Goal: Task Accomplishment & Management: Check status

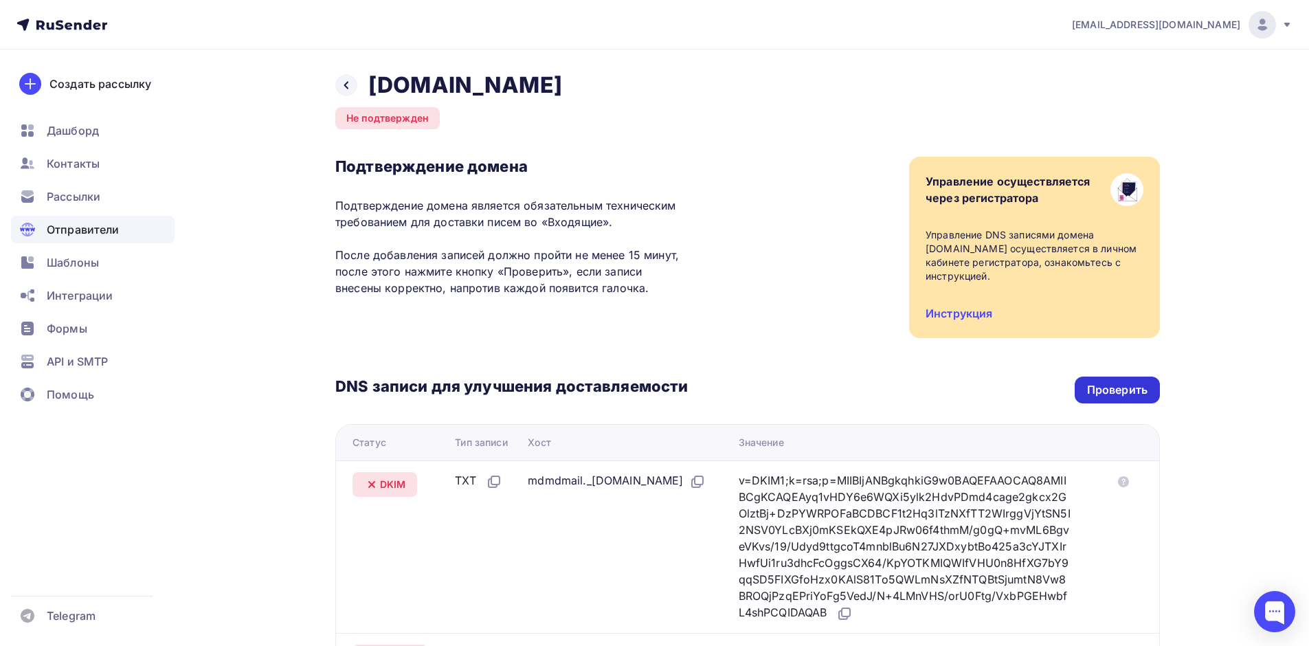
click at [1097, 392] on div "Проверить" at bounding box center [1117, 390] width 60 height 16
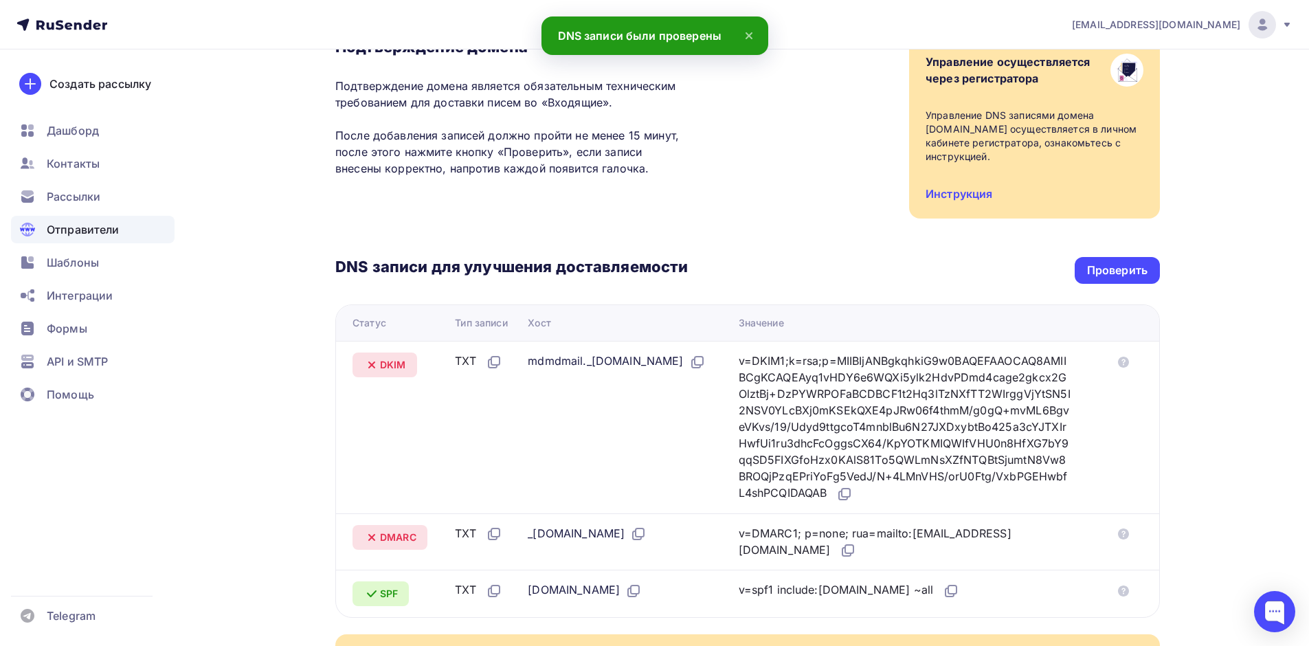
scroll to position [275, 0]
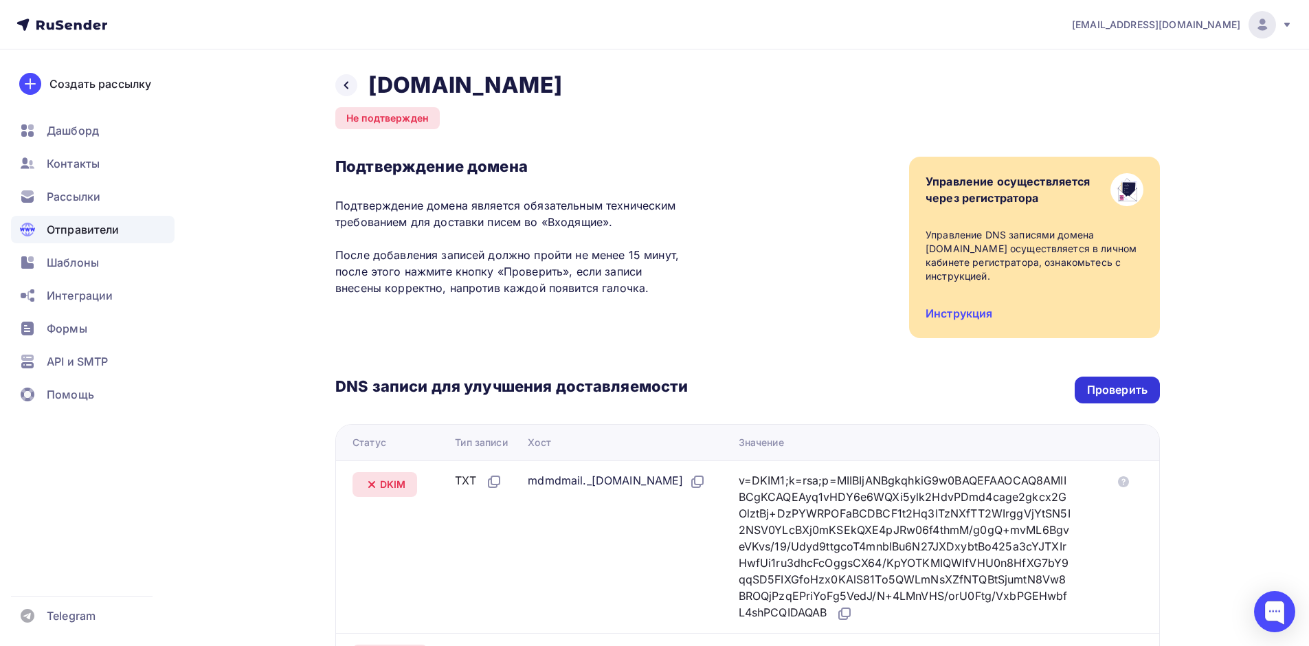
click at [1133, 380] on div "Проверить" at bounding box center [1117, 390] width 85 height 27
click at [1121, 384] on div "Проверить" at bounding box center [1117, 390] width 60 height 16
click at [1106, 380] on div "Проверить" at bounding box center [1117, 390] width 85 height 27
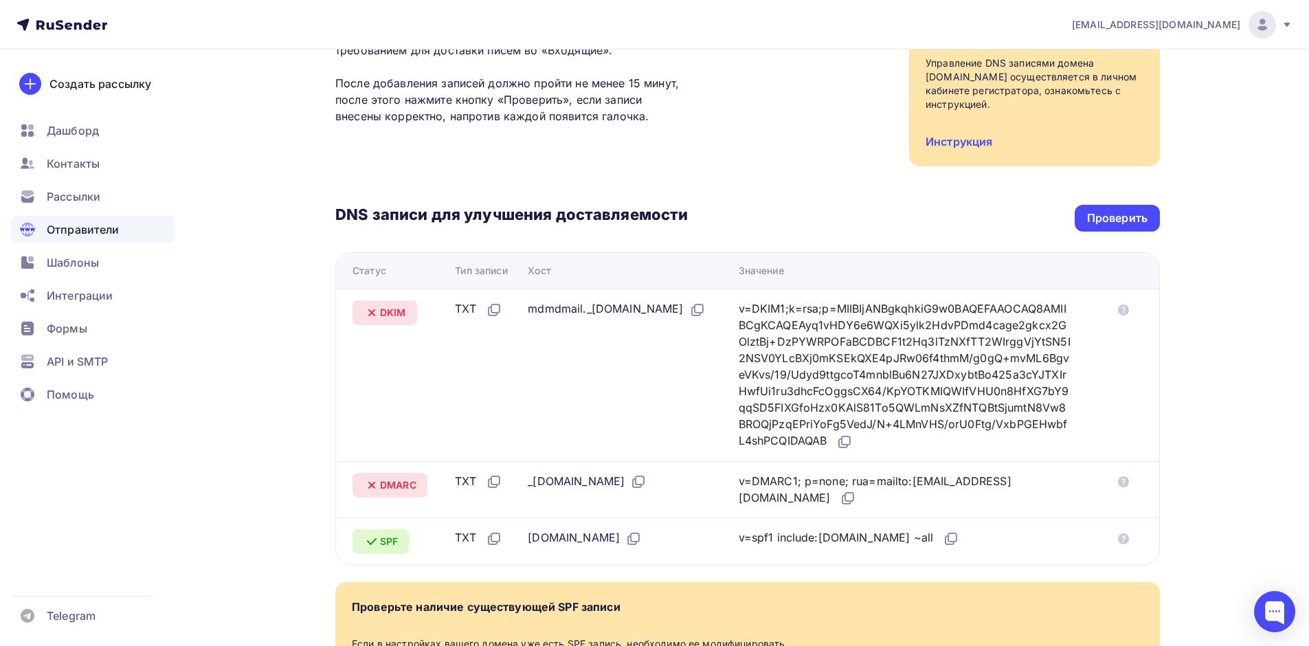
scroll to position [275, 0]
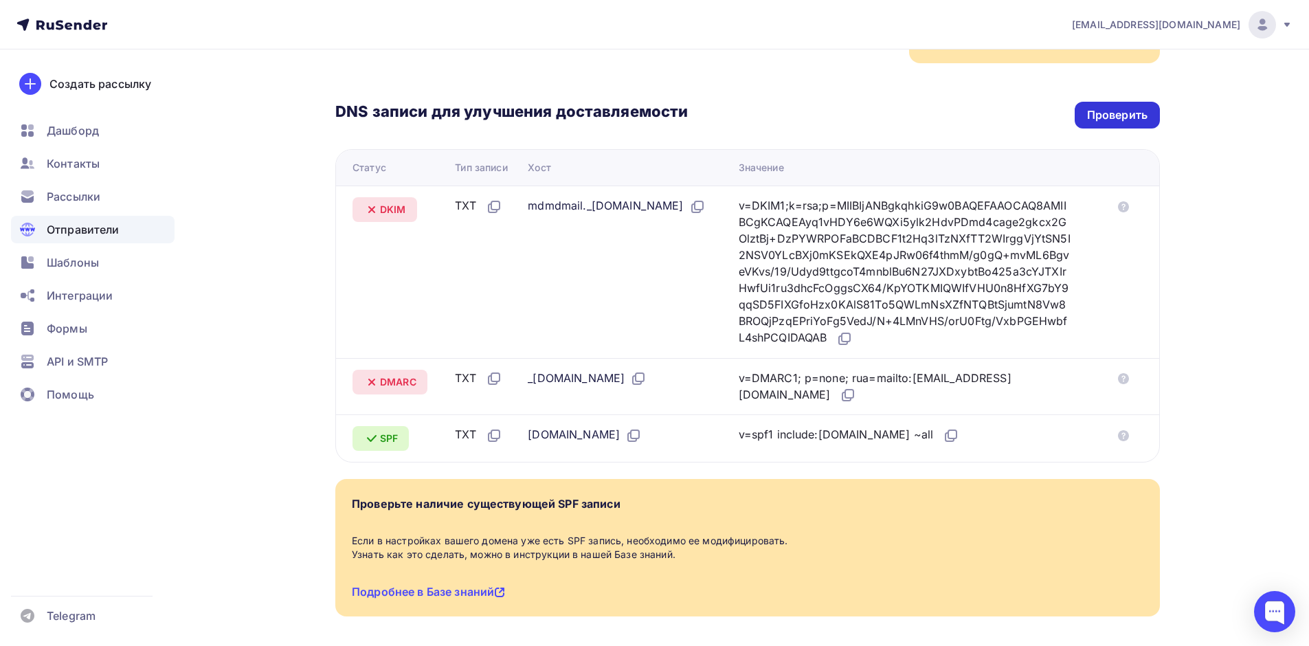
click at [1134, 102] on div "Проверить" at bounding box center [1117, 115] width 85 height 27
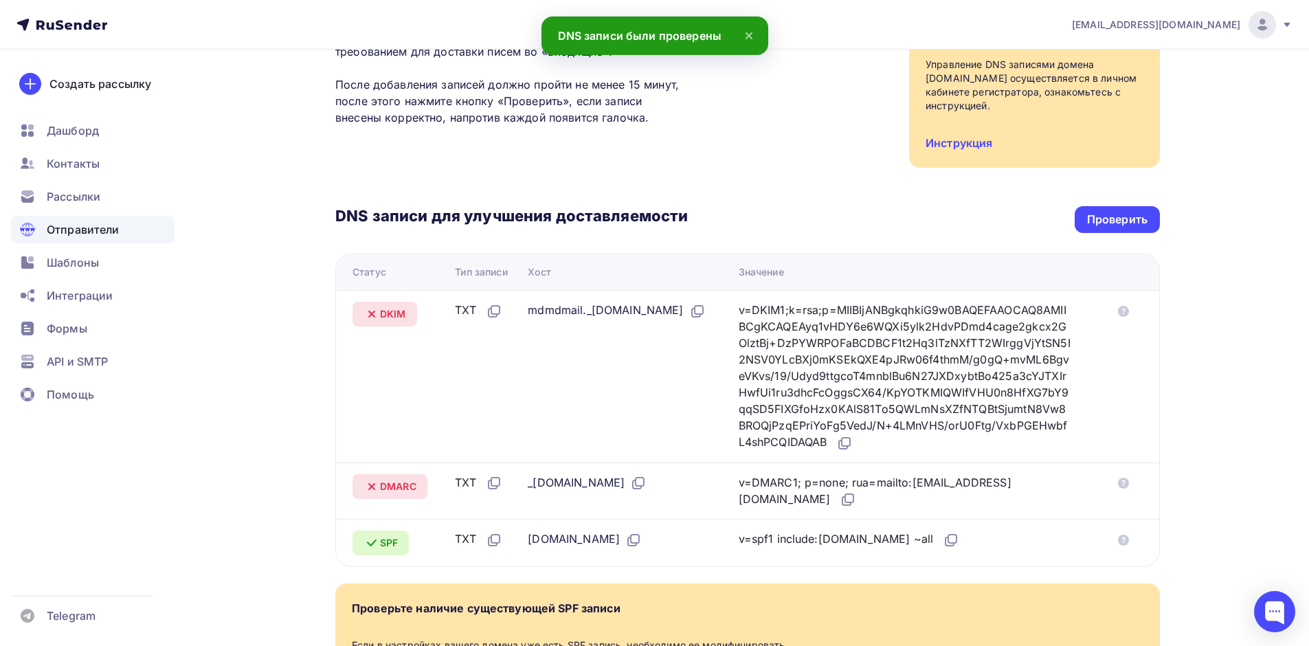
scroll to position [137, 0]
